Goal: Task Accomplishment & Management: Use online tool/utility

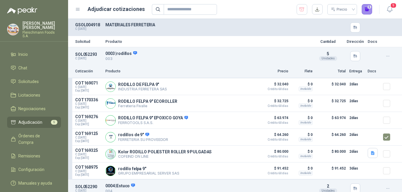
click at [365, 9] on button "5" at bounding box center [366, 9] width 11 height 11
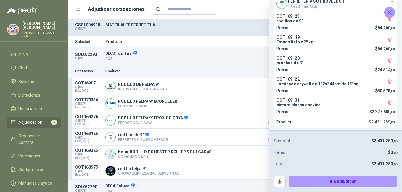
scroll to position [15, 0]
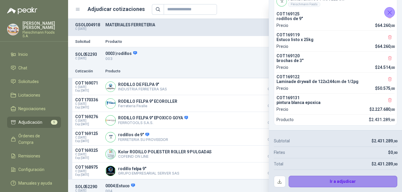
click at [350, 185] on button "Ir a adjudicar" at bounding box center [342, 182] width 109 height 12
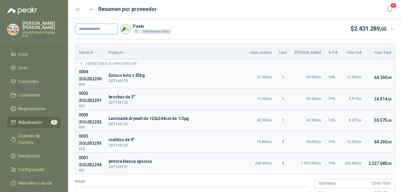
click at [91, 29] on input "text" at bounding box center [96, 29] width 43 height 11
paste input "*******"
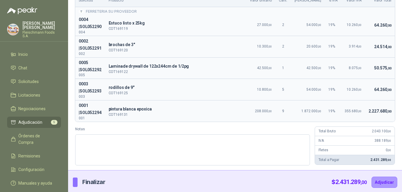
scroll to position [54, 0]
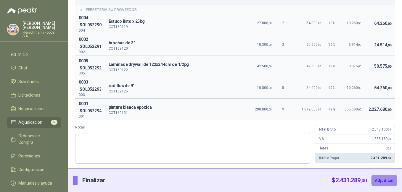
type input "*******"
click at [385, 183] on button "Adjudicar" at bounding box center [384, 180] width 26 height 11
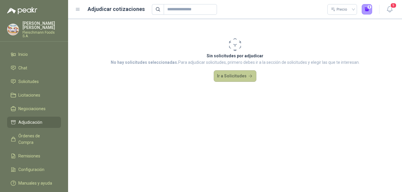
click at [242, 78] on button "Ir a Solicitudes" at bounding box center [235, 76] width 43 height 12
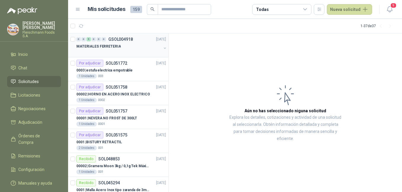
click at [126, 47] on div "MATERIALES FERRETERIA" at bounding box center [118, 46] width 85 height 7
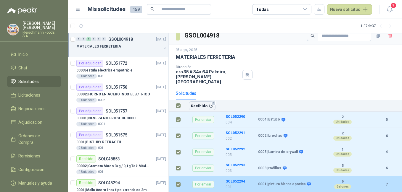
scroll to position [12, 0]
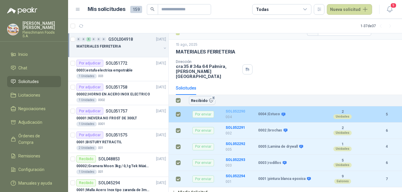
click at [238, 109] on b "SOL052290" at bounding box center [235, 111] width 20 height 4
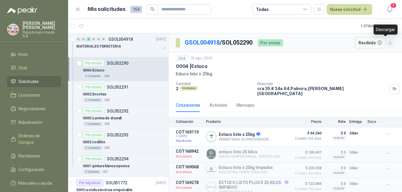
click at [387, 44] on icon "button" at bounding box center [389, 42] width 5 height 5
